Goal: Task Accomplishment & Management: Manage account settings

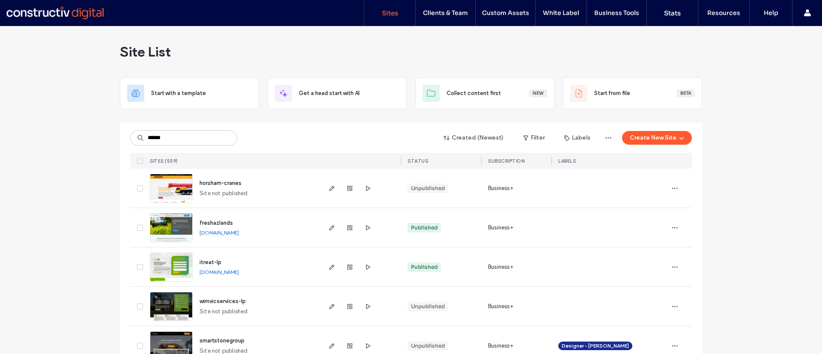
type input "******"
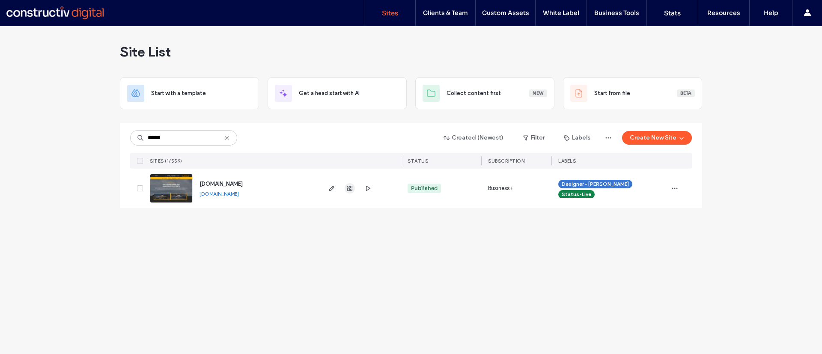
click at [351, 188] on icon "button" at bounding box center [349, 188] width 7 height 7
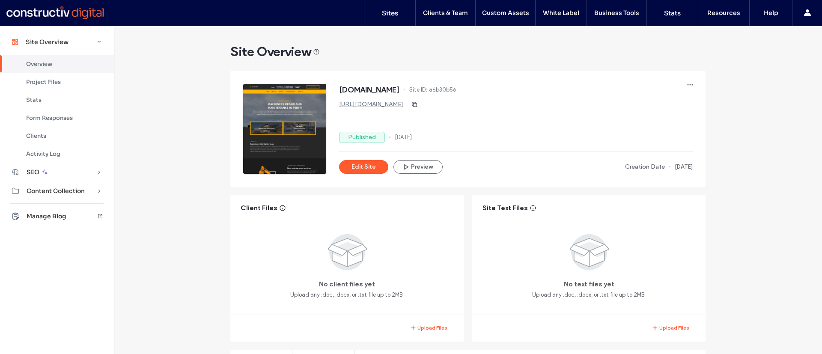
scroll to position [120, 0]
click at [59, 154] on span "Activity Log" at bounding box center [43, 153] width 34 height 7
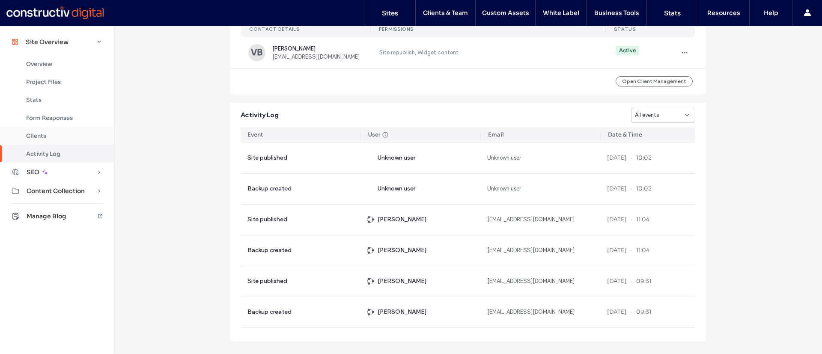
scroll to position [768, 0]
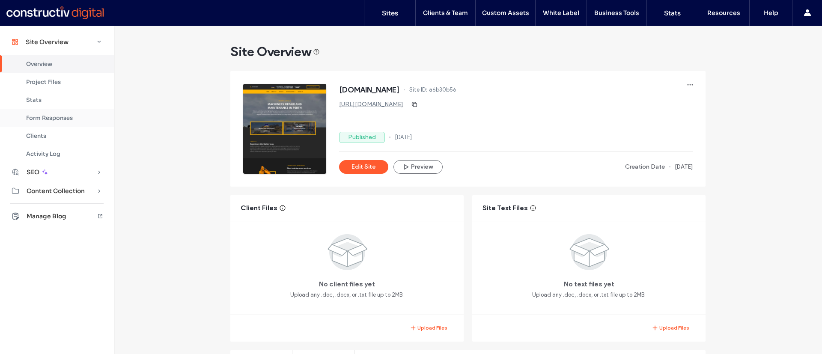
click at [71, 117] on span "Form Responses" at bounding box center [49, 117] width 47 height 7
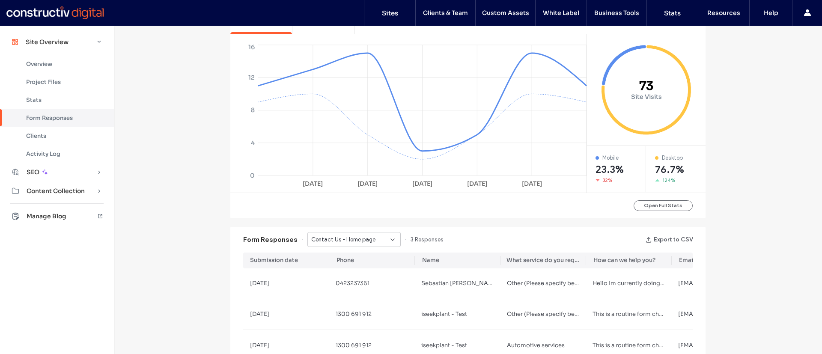
scroll to position [341, 0]
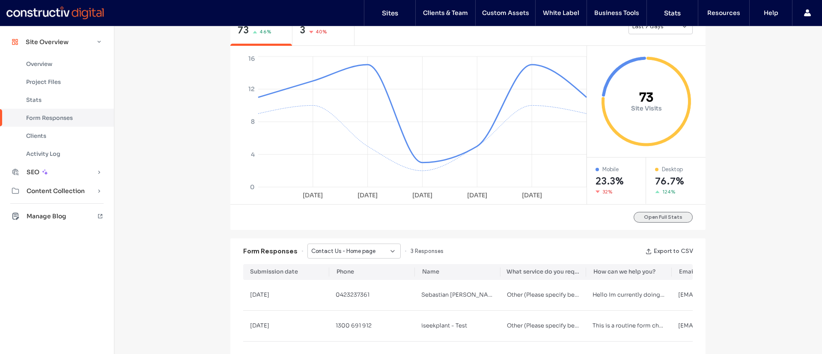
click at [667, 213] on button "Open Full Stats" at bounding box center [662, 217] width 59 height 11
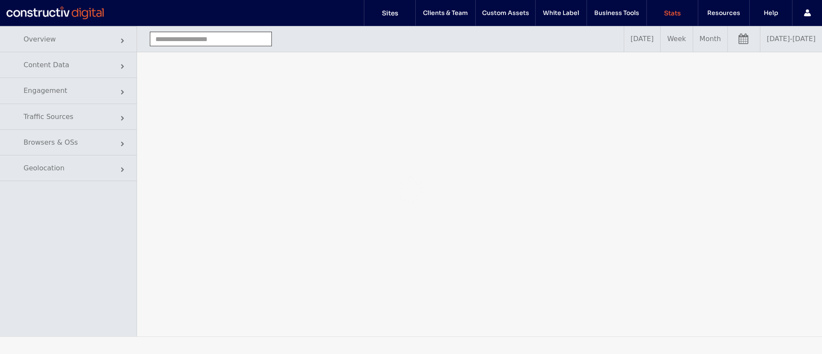
type input "**********"
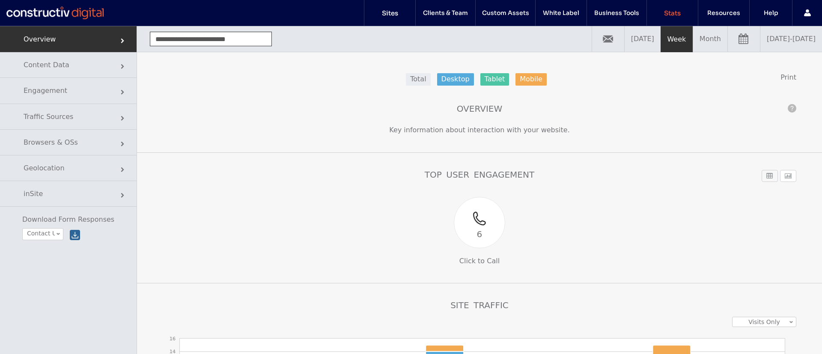
click at [760, 41] on link "09/09/2025 - 09/16/2025" at bounding box center [791, 39] width 62 height 26
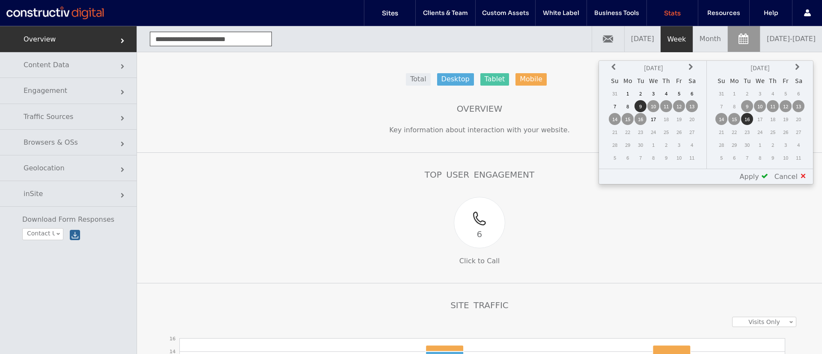
click at [614, 65] on icon at bounding box center [614, 67] width 7 height 7
click at [615, 109] on td "1" at bounding box center [614, 106] width 12 height 12
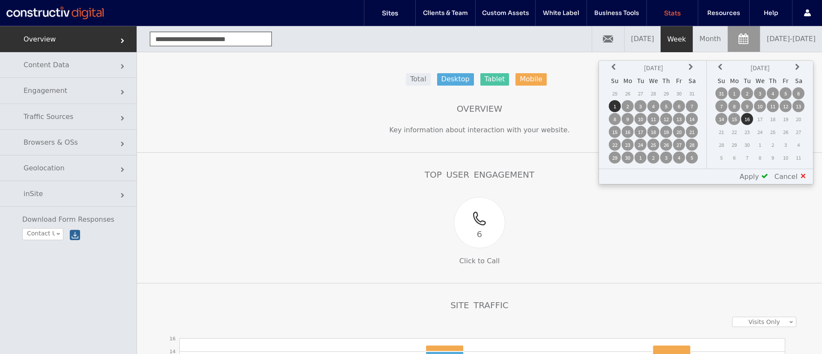
click at [725, 95] on td "31" at bounding box center [721, 93] width 12 height 12
click at [754, 176] on span "Apply" at bounding box center [748, 176] width 19 height 8
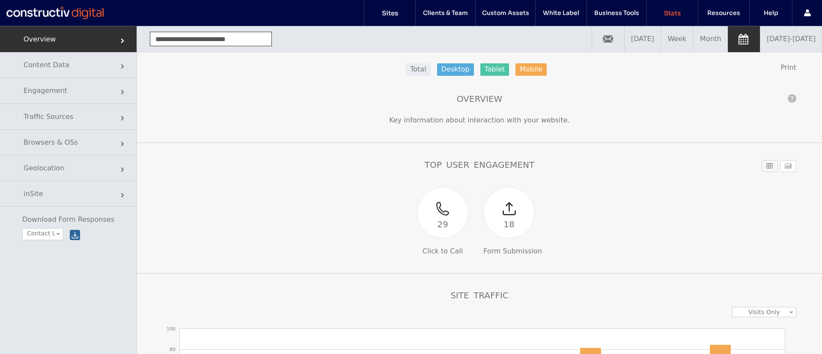
scroll to position [6, 0]
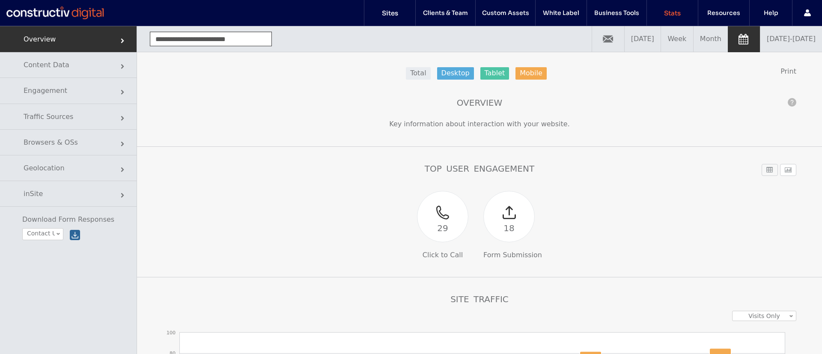
click at [763, 39] on link "06/01/2025 - 08/31/2025" at bounding box center [791, 39] width 62 height 26
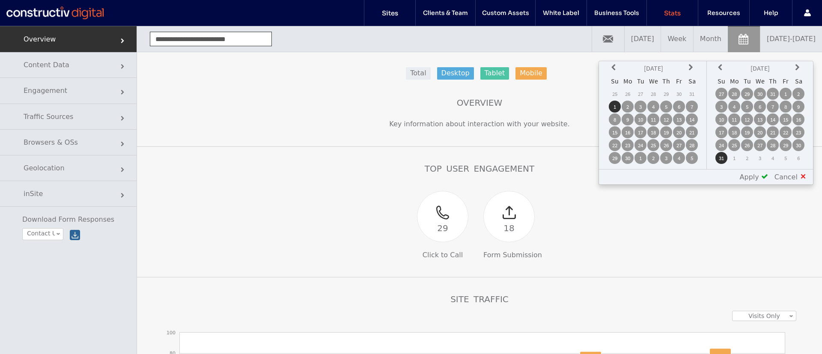
click at [307, 207] on div "29 Click to Call 18 Form Submission" at bounding box center [479, 225] width 370 height 68
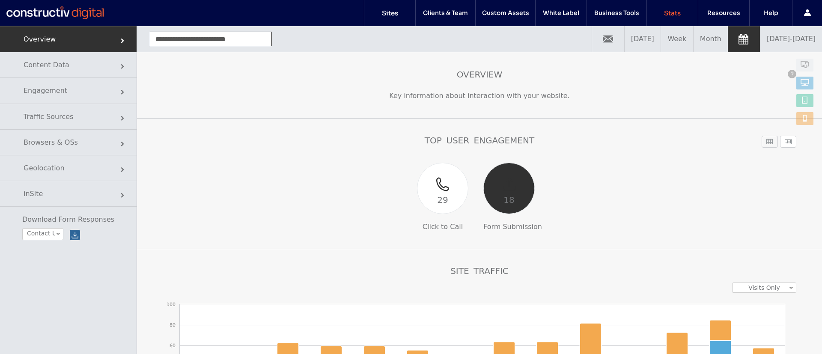
scroll to position [29, 0]
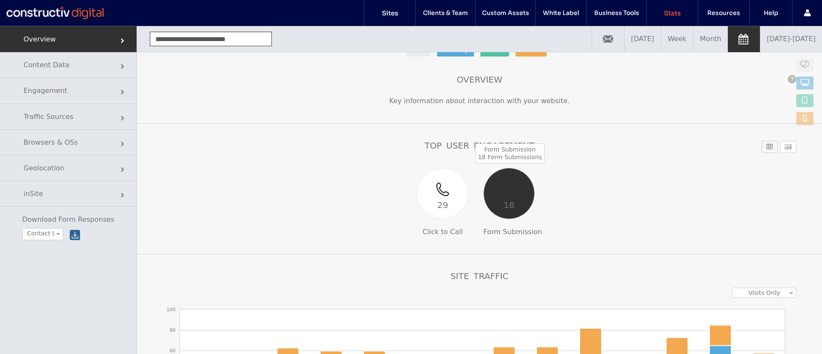
click at [516, 204] on div "18" at bounding box center [508, 205] width 50 height 14
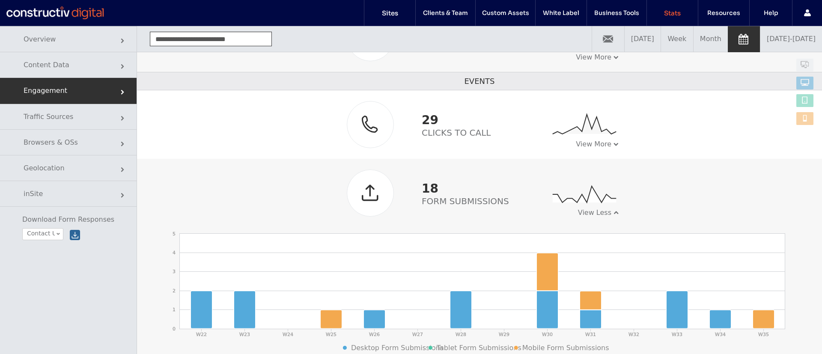
scroll to position [43, 0]
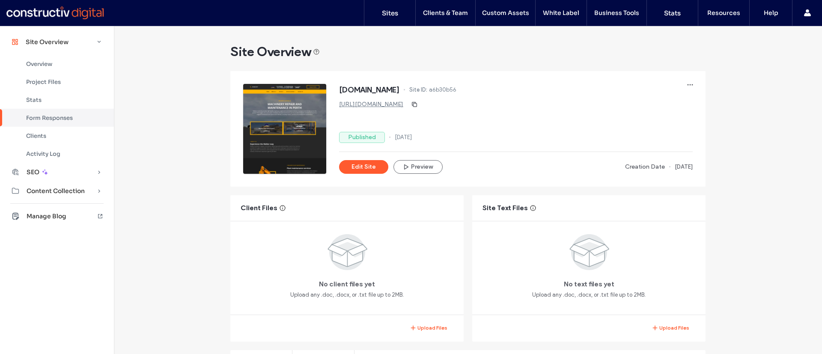
scroll to position [549, 0]
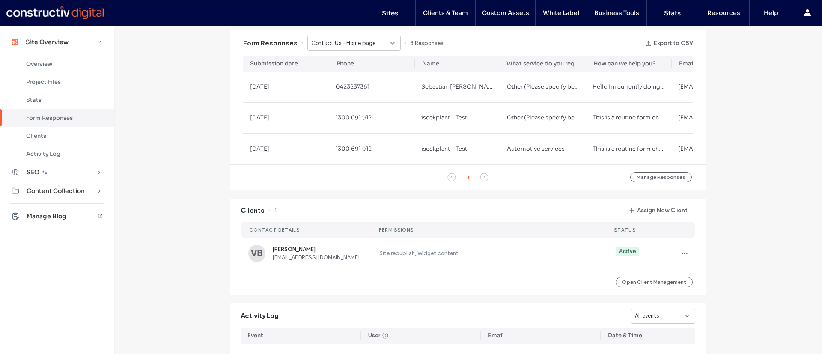
click at [358, 44] on span "Contact Us - Home page" at bounding box center [343, 43] width 64 height 9
click at [357, 71] on span "Contact Us - Plant maintenance page" at bounding box center [348, 73] width 82 height 9
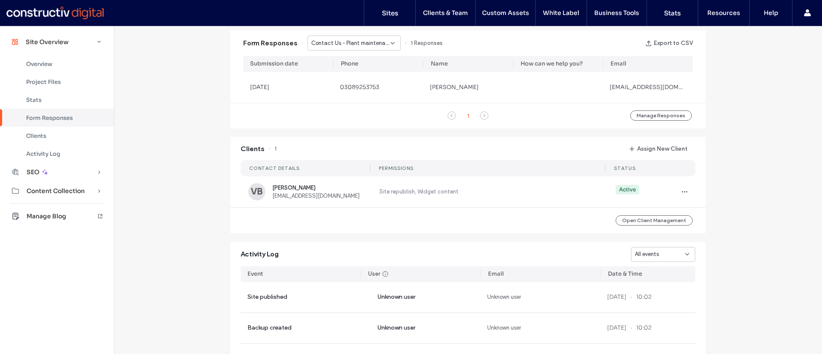
click at [372, 46] on span "Contact Us - Plant maintenance page" at bounding box center [350, 43] width 79 height 9
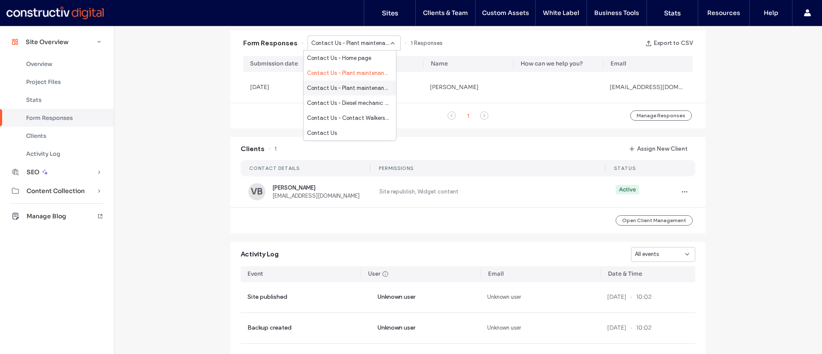
click at [367, 89] on span "Contact Us - Plant maintenance page" at bounding box center [348, 88] width 82 height 9
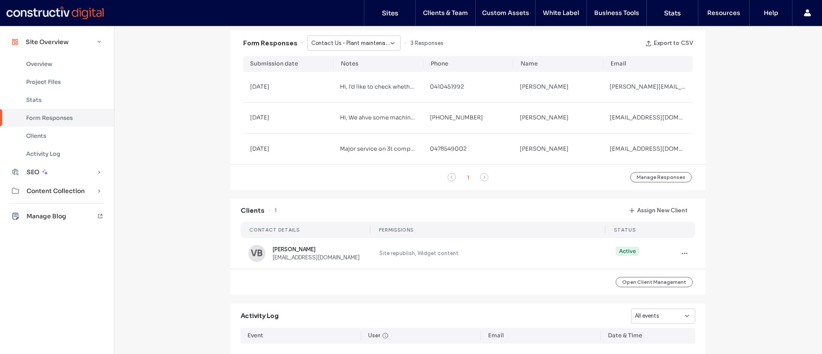
click at [320, 41] on span "Contact Us - Plant maintenance page" at bounding box center [350, 43] width 79 height 9
click at [344, 74] on span "Contact Us - Plant maintenance page" at bounding box center [348, 73] width 82 height 9
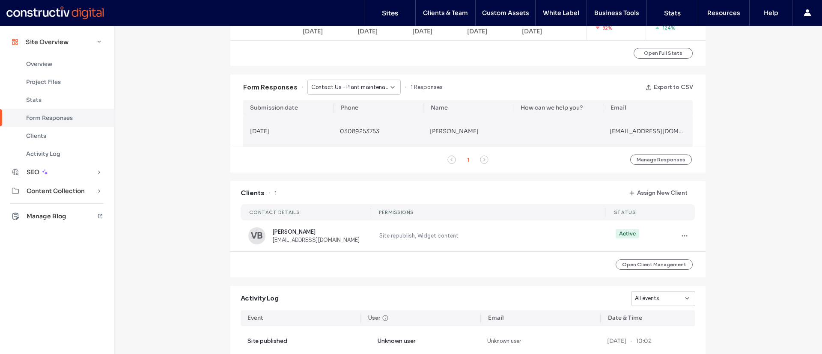
scroll to position [504, 0]
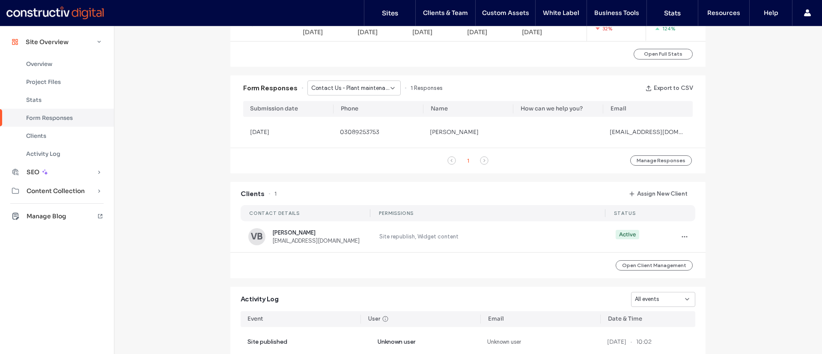
click at [363, 85] on span "Contact Us - Plant maintenance page" at bounding box center [350, 88] width 79 height 9
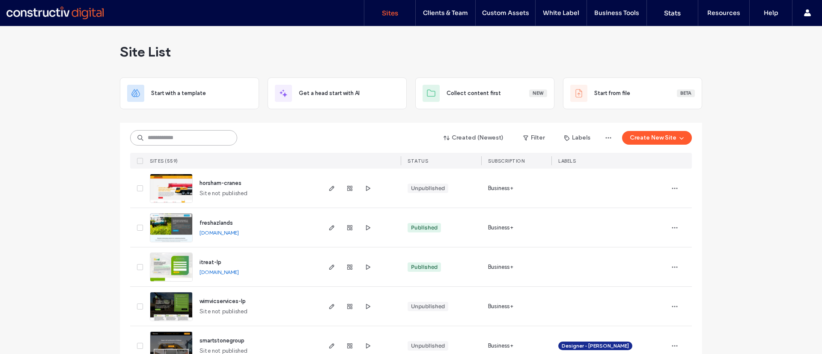
click at [177, 137] on input at bounding box center [183, 137] width 107 height 15
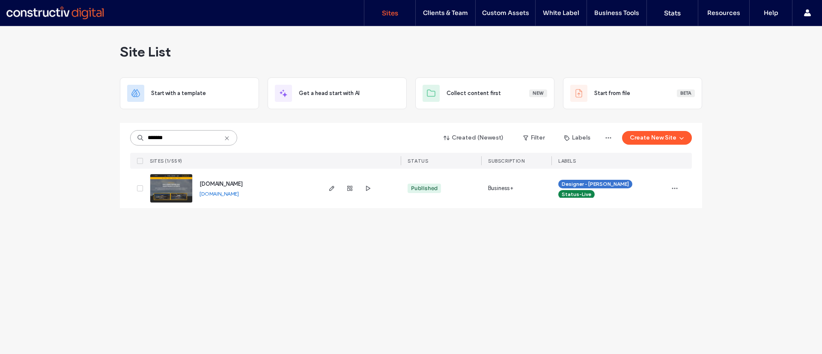
type input "*******"
click at [178, 191] on img at bounding box center [171, 203] width 42 height 58
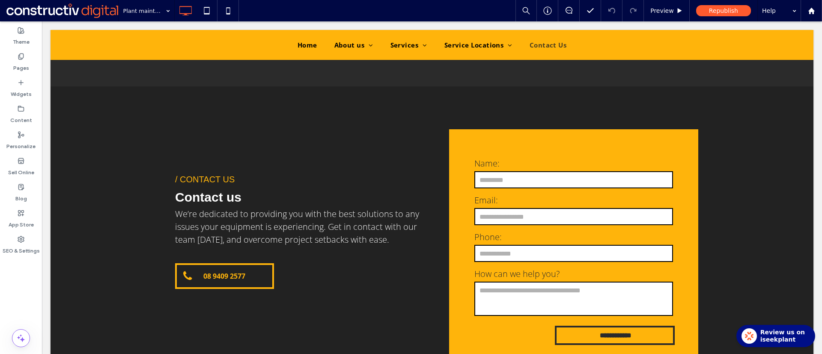
scroll to position [1409, 0]
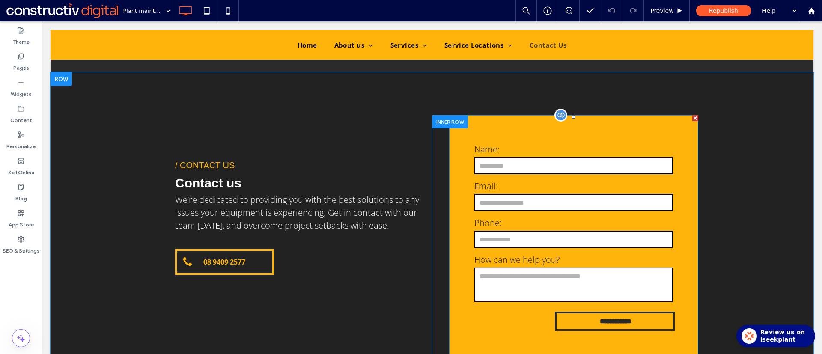
click at [614, 200] on form "**********" at bounding box center [573, 239] width 215 height 214
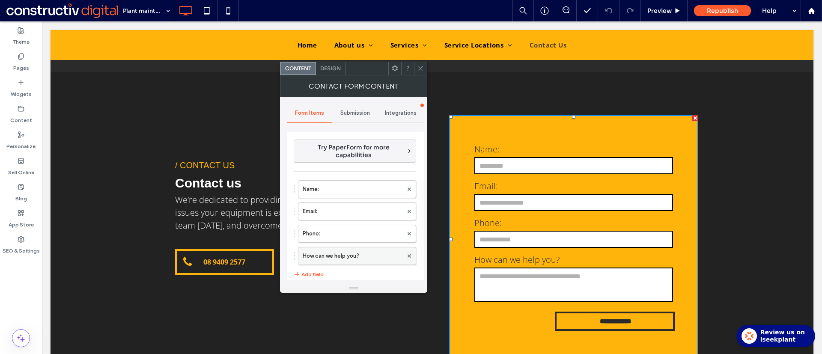
click at [353, 249] on label "How can we help you?" at bounding box center [353, 255] width 100 height 17
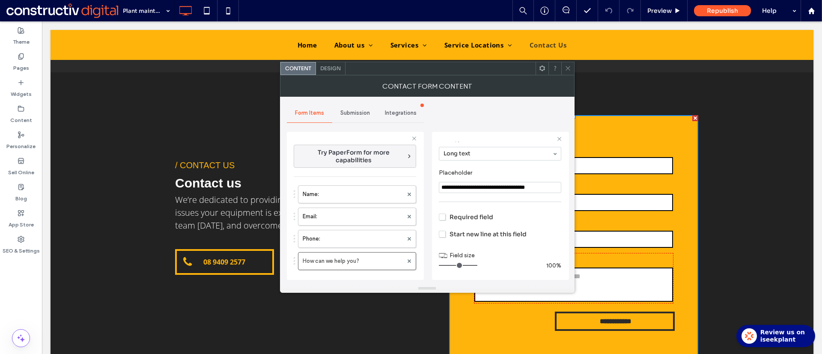
scroll to position [60, 0]
click at [443, 217] on span "Required field" at bounding box center [466, 217] width 54 height 8
click at [359, 237] on label "Phone:" at bounding box center [353, 238] width 100 height 17
click at [344, 214] on label "Email:" at bounding box center [353, 216] width 100 height 17
click at [338, 193] on label "Name:" at bounding box center [353, 194] width 100 height 17
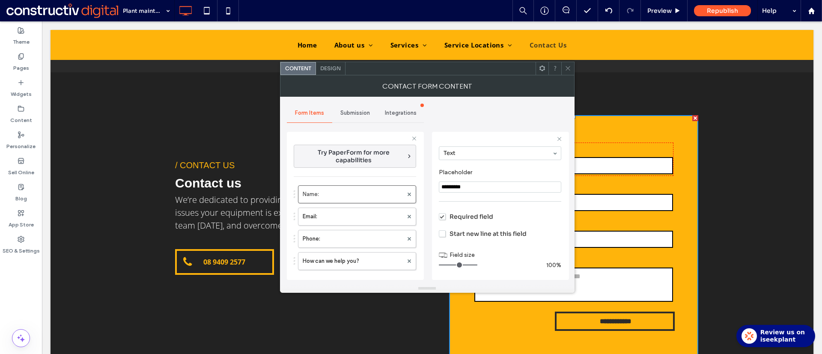
click at [567, 71] on icon at bounding box center [567, 68] width 6 height 6
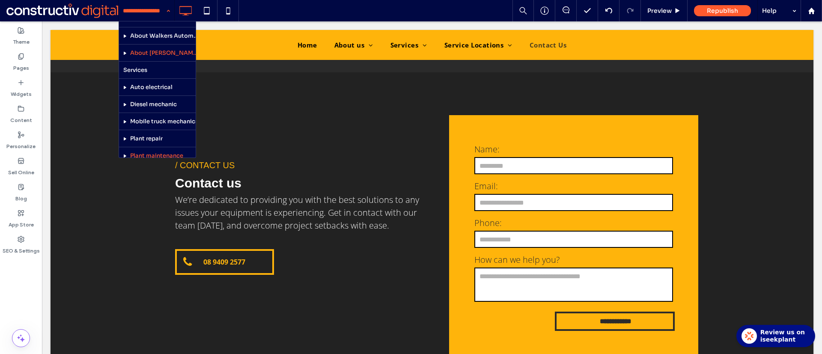
scroll to position [43, 0]
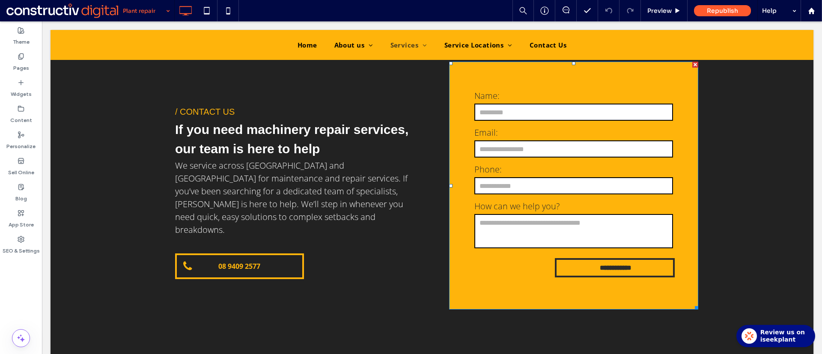
scroll to position [1377, 0]
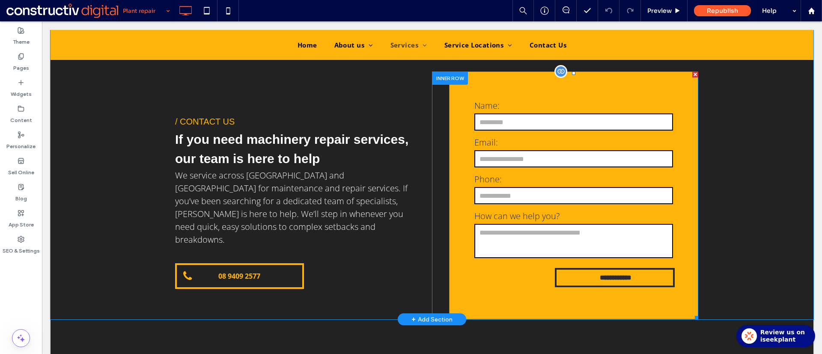
click at [549, 173] on label "Phone:" at bounding box center [573, 179] width 199 height 13
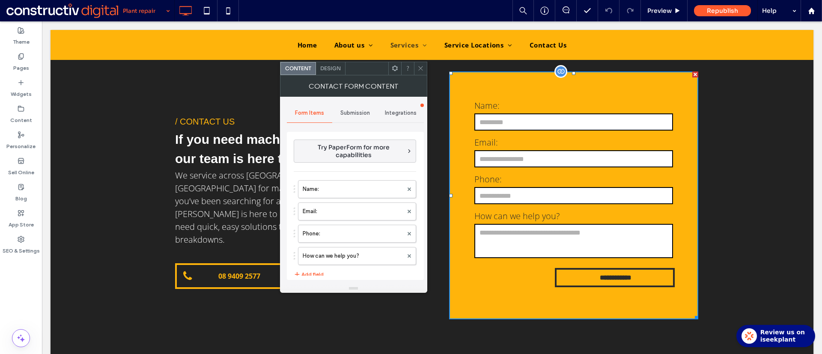
type input "**********"
click at [348, 264] on label "How can we help you?" at bounding box center [353, 255] width 100 height 17
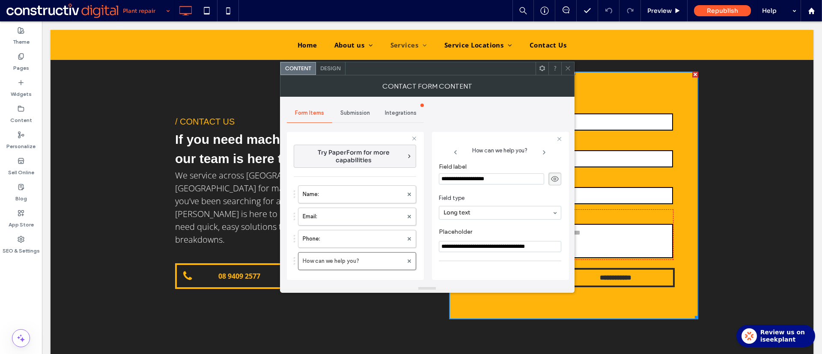
scroll to position [60, 0]
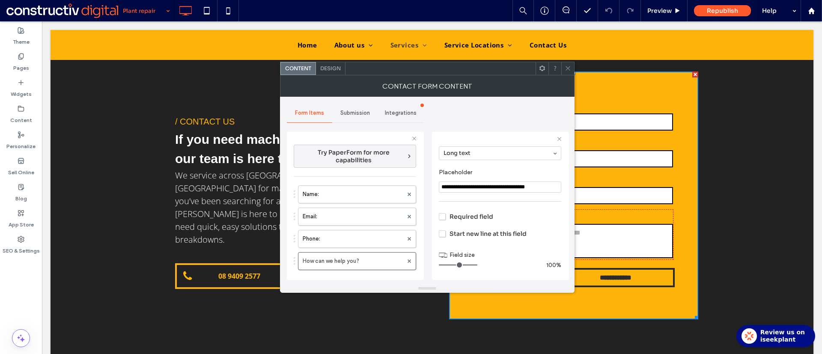
click at [441, 217] on span "Required field" at bounding box center [466, 217] width 54 height 8
click at [567, 65] on icon at bounding box center [567, 68] width 6 height 6
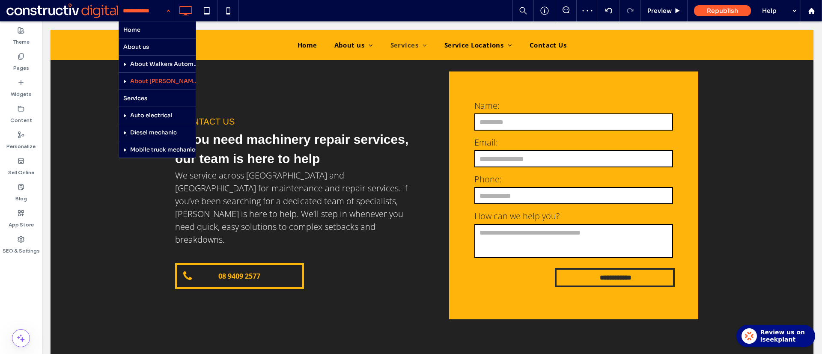
scroll to position [7, 0]
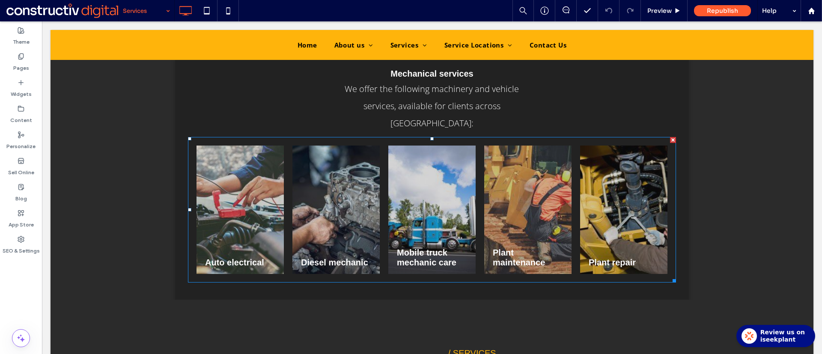
scroll to position [385, 0]
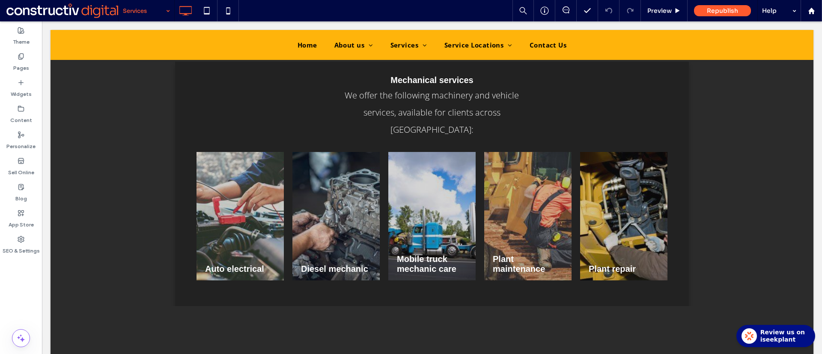
click at [153, 8] on input at bounding box center [144, 10] width 43 height 21
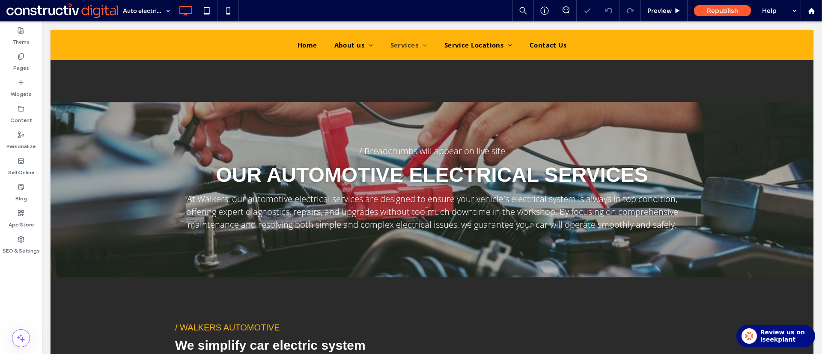
scroll to position [1135, 0]
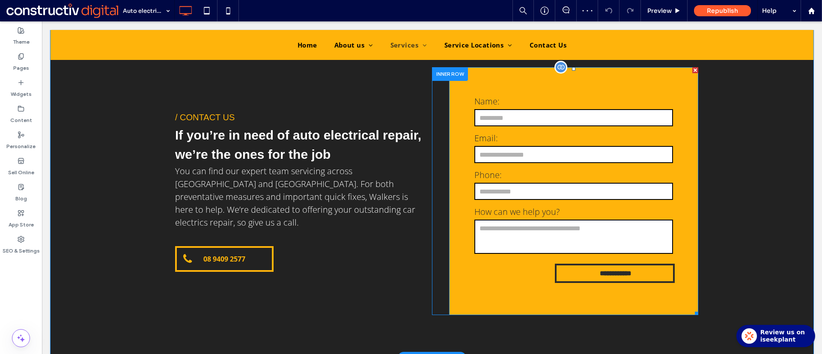
click at [543, 188] on input "tel" at bounding box center [573, 191] width 199 height 17
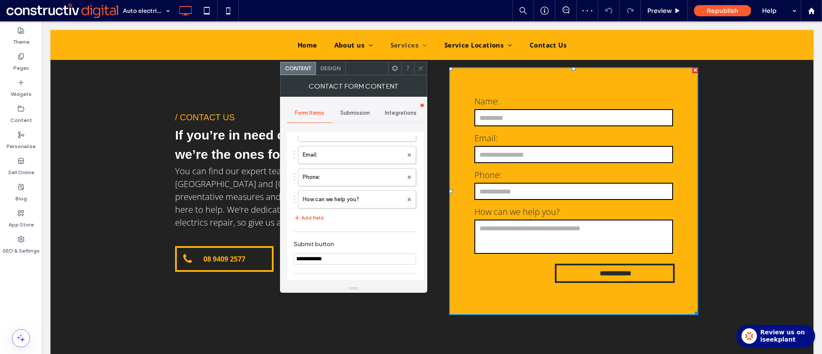
scroll to position [59, 0]
click at [348, 196] on label "How can we help you?" at bounding box center [353, 197] width 100 height 17
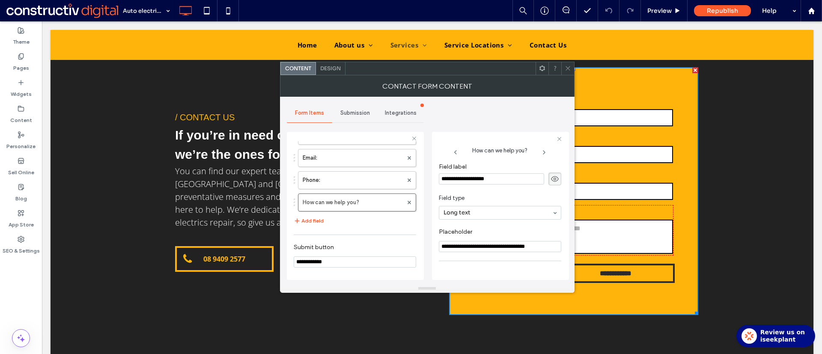
scroll to position [60, 0]
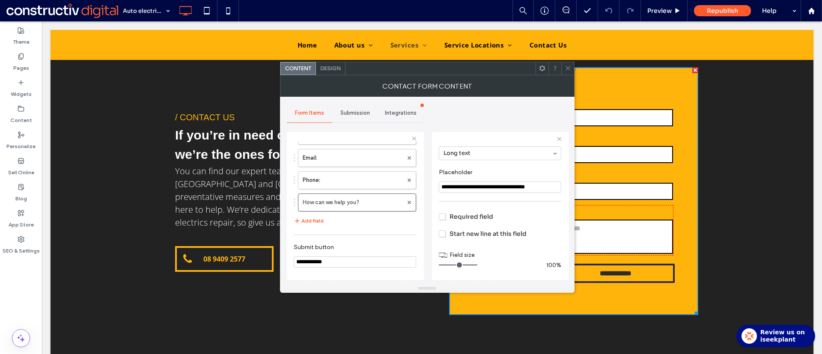
click at [461, 217] on span "Required field" at bounding box center [466, 217] width 54 height 8
click at [569, 70] on icon at bounding box center [567, 68] width 6 height 6
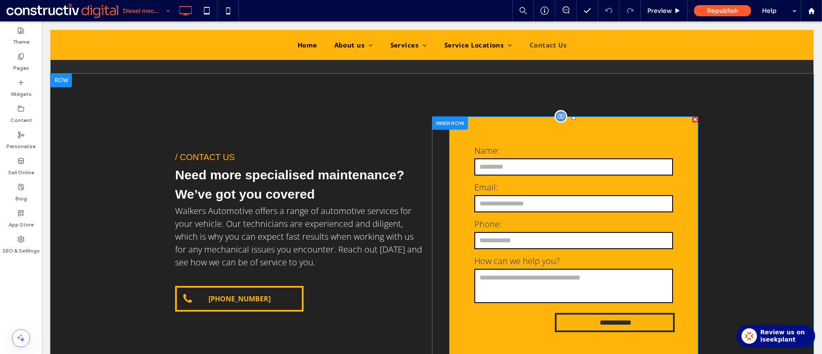
scroll to position [1403, 0]
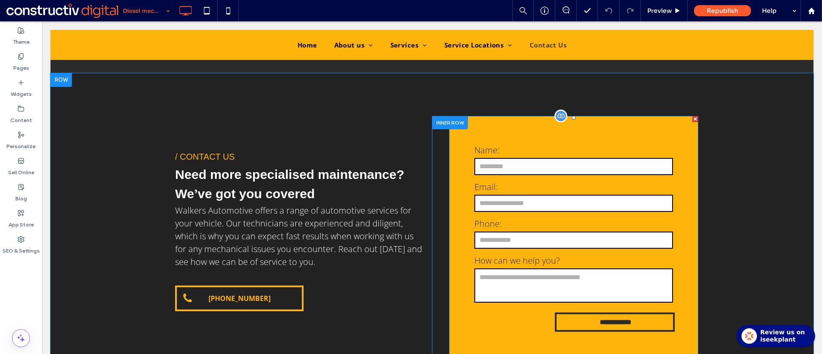
click at [536, 231] on input "tel" at bounding box center [573, 239] width 199 height 17
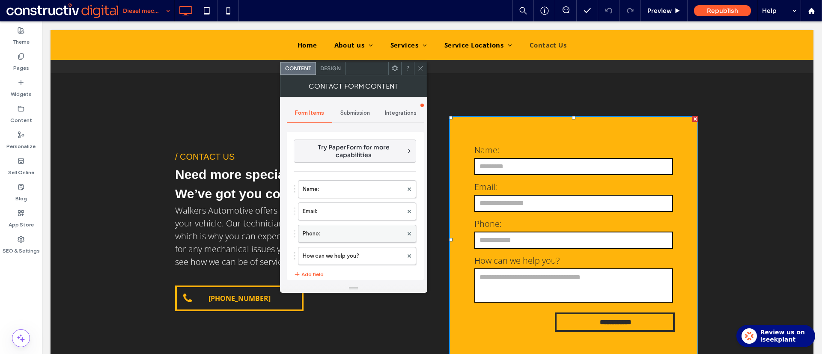
click at [341, 234] on label "Phone:" at bounding box center [353, 233] width 100 height 17
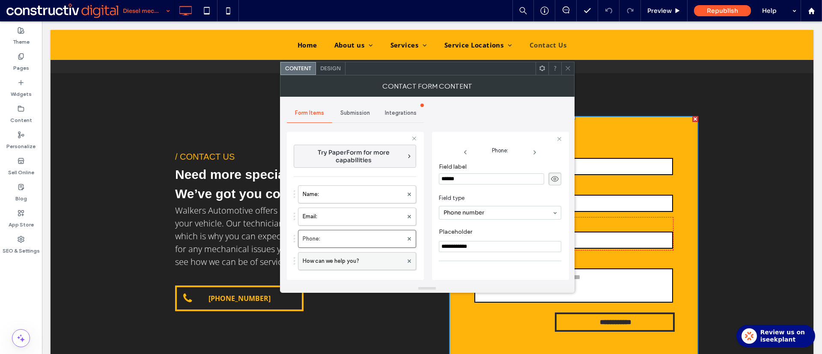
click at [333, 261] on label "How can we help you?" at bounding box center [353, 260] width 100 height 17
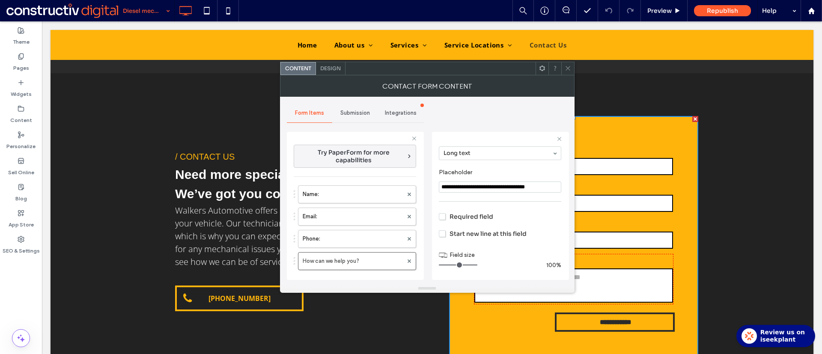
click at [444, 213] on span "Required field" at bounding box center [466, 217] width 54 height 8
click at [565, 71] on icon at bounding box center [567, 68] width 6 height 6
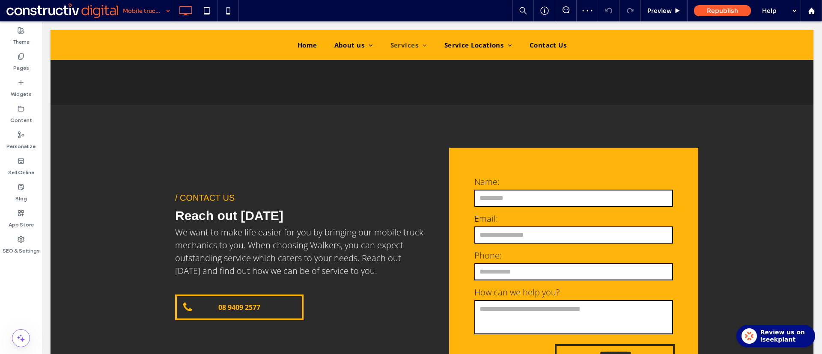
scroll to position [680, 0]
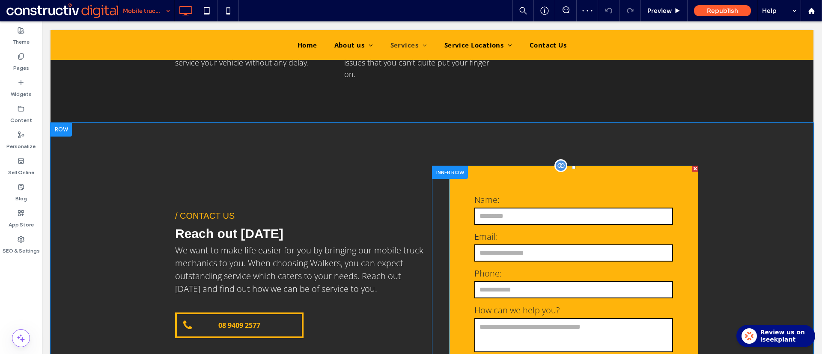
click at [549, 267] on label "Phone:" at bounding box center [573, 273] width 199 height 13
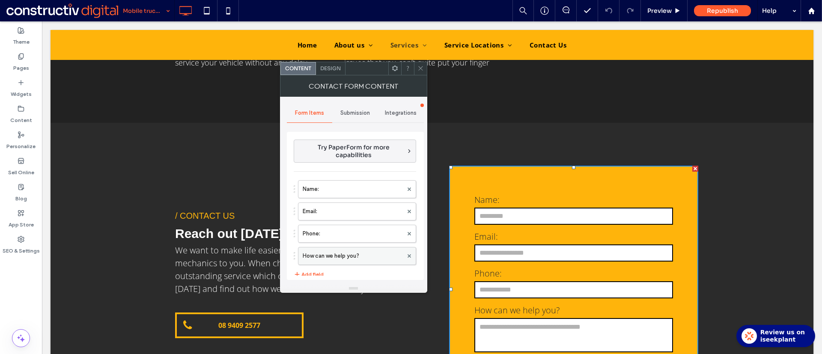
click at [339, 252] on label "How can we help you?" at bounding box center [353, 255] width 100 height 17
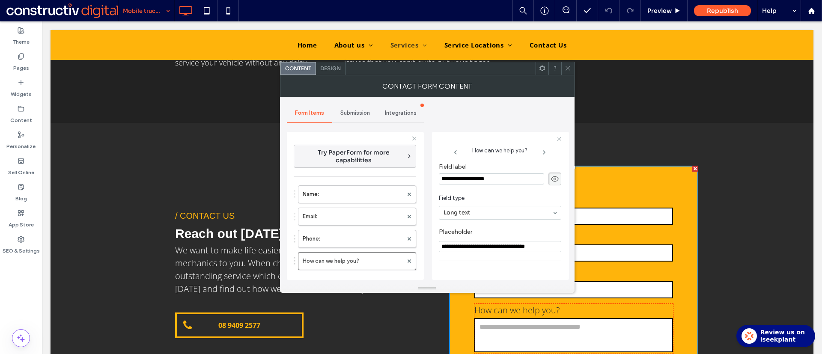
scroll to position [60, 0]
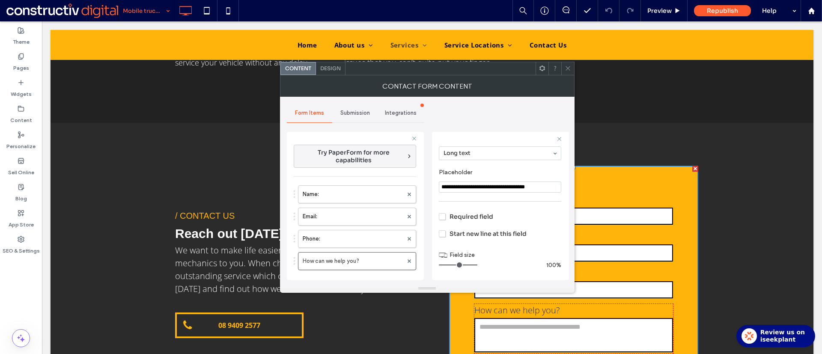
click at [442, 216] on span "Required field" at bounding box center [466, 217] width 54 height 8
click at [564, 68] on icon at bounding box center [567, 68] width 6 height 6
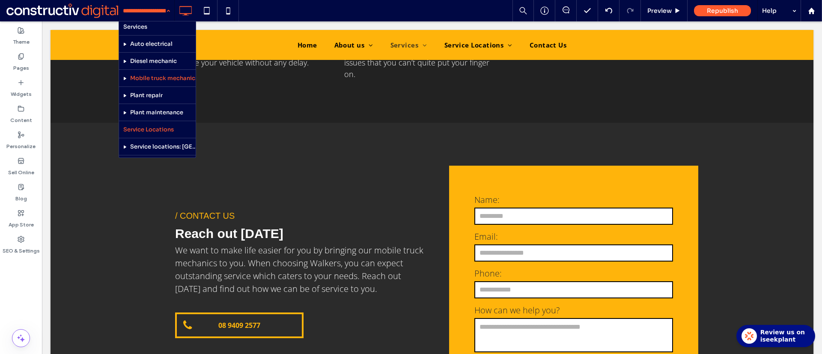
scroll to position [119, 0]
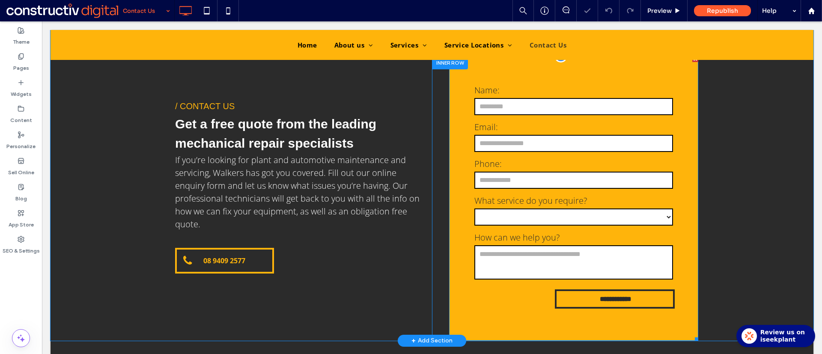
click at [550, 195] on label "What service do you require?" at bounding box center [573, 200] width 199 height 13
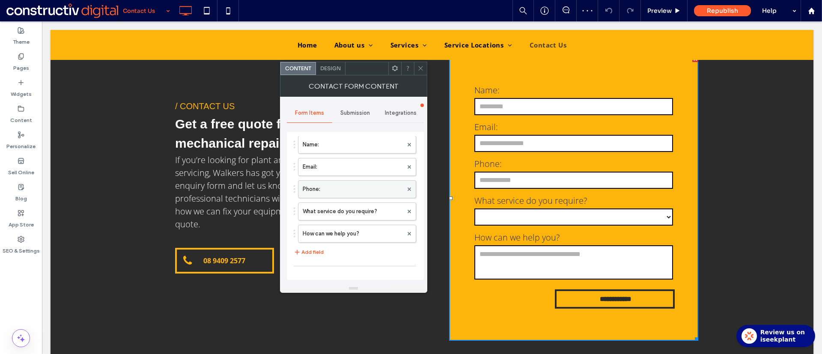
scroll to position [45, 0]
click at [352, 212] on label "What service do you require?" at bounding box center [353, 210] width 100 height 17
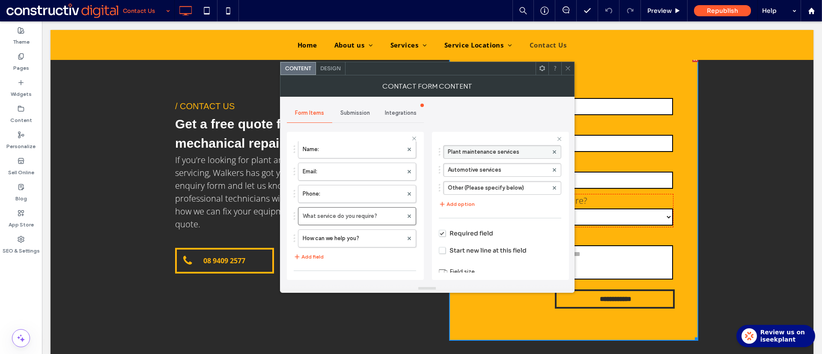
scroll to position [100, 0]
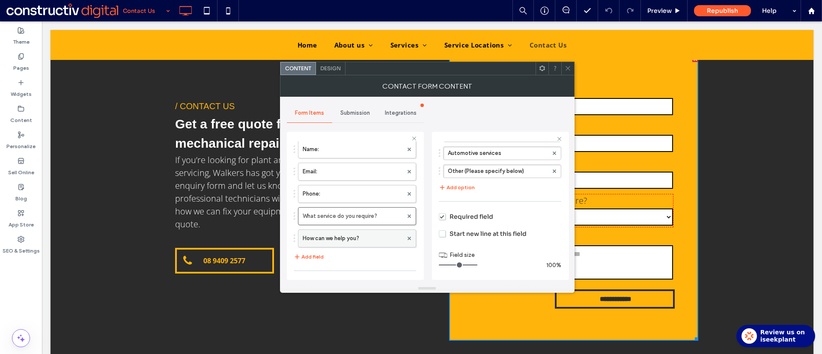
click at [350, 234] on label "How can we help you?" at bounding box center [353, 238] width 100 height 17
click at [440, 212] on label "Required field" at bounding box center [466, 216] width 54 height 9
click at [568, 73] on span at bounding box center [567, 68] width 6 height 13
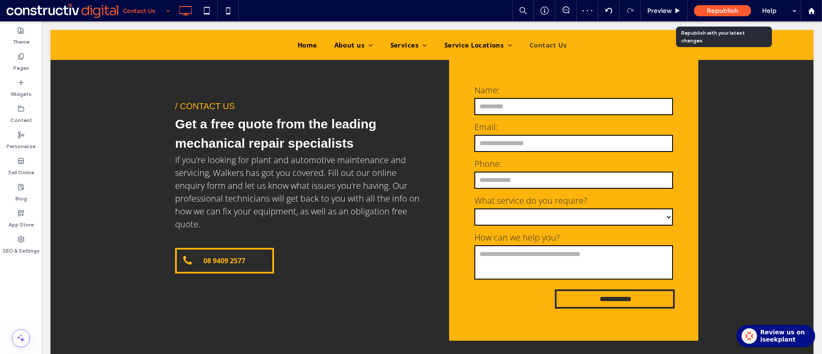
click at [712, 3] on div "Republish" at bounding box center [722, 10] width 57 height 21
